Goal: Information Seeking & Learning: Learn about a topic

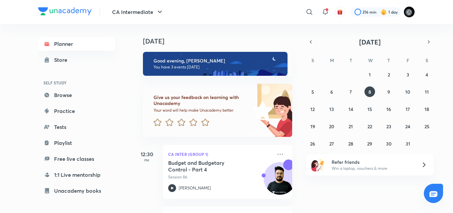
scroll to position [54, 0]
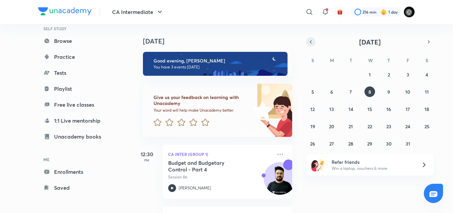
click at [310, 41] on icon "button" at bounding box center [310, 42] width 5 height 6
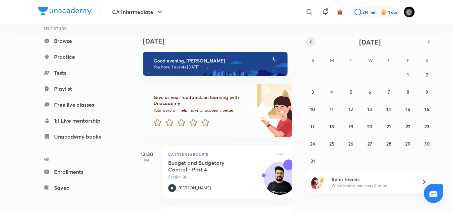
click at [310, 42] on icon "button" at bounding box center [310, 42] width 5 height 6
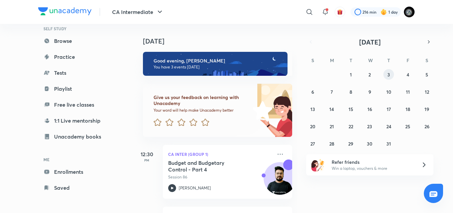
click at [385, 76] on button "3" at bounding box center [389, 74] width 11 height 11
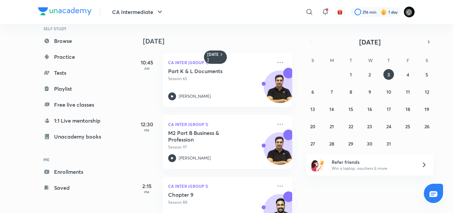
scroll to position [28, 0]
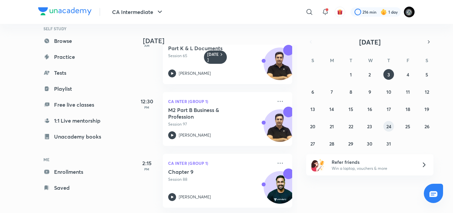
click at [389, 125] on abbr "24" at bounding box center [389, 126] width 5 height 6
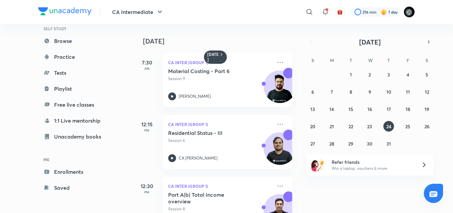
click at [292, 198] on div "[DATE] 7:30 AM CA Inter (Group 1) Material Costing - Part 6 Session 9 [PERSON_N…" at bounding box center [216, 118] width 164 height 189
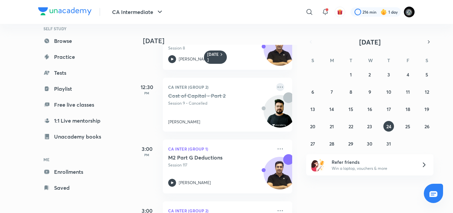
click at [277, 89] on icon at bounding box center [281, 87] width 8 height 8
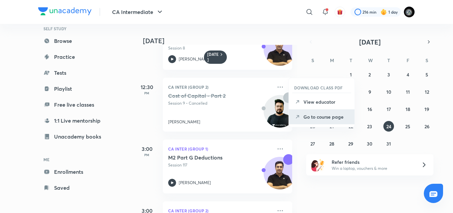
click at [322, 116] on p "Go to course page" at bounding box center [327, 116] width 46 height 7
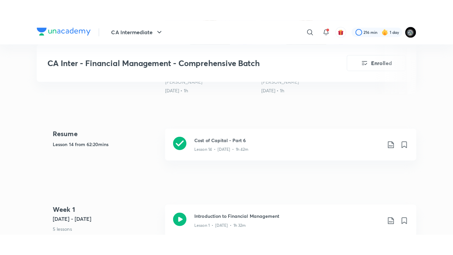
scroll to position [279, 0]
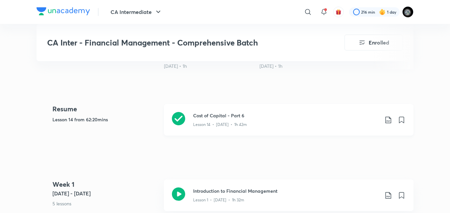
click at [255, 121] on div "Lesson 14 • [DATE] • 1h 42m" at bounding box center [286, 123] width 186 height 9
